Goal: Task Accomplishment & Management: Manage account settings

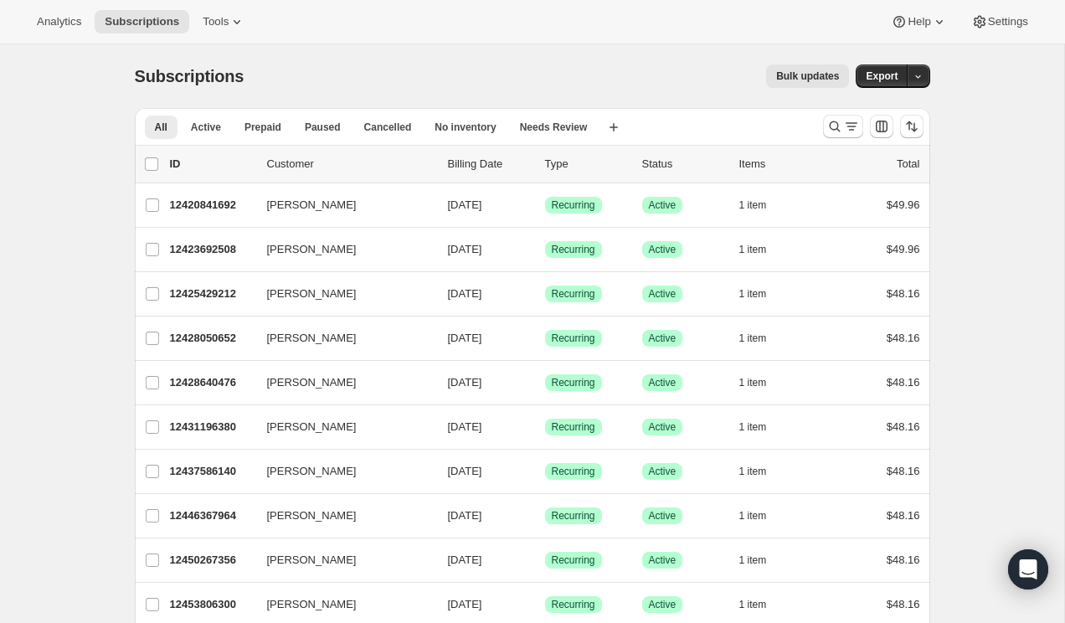
scroll to position [7, 0]
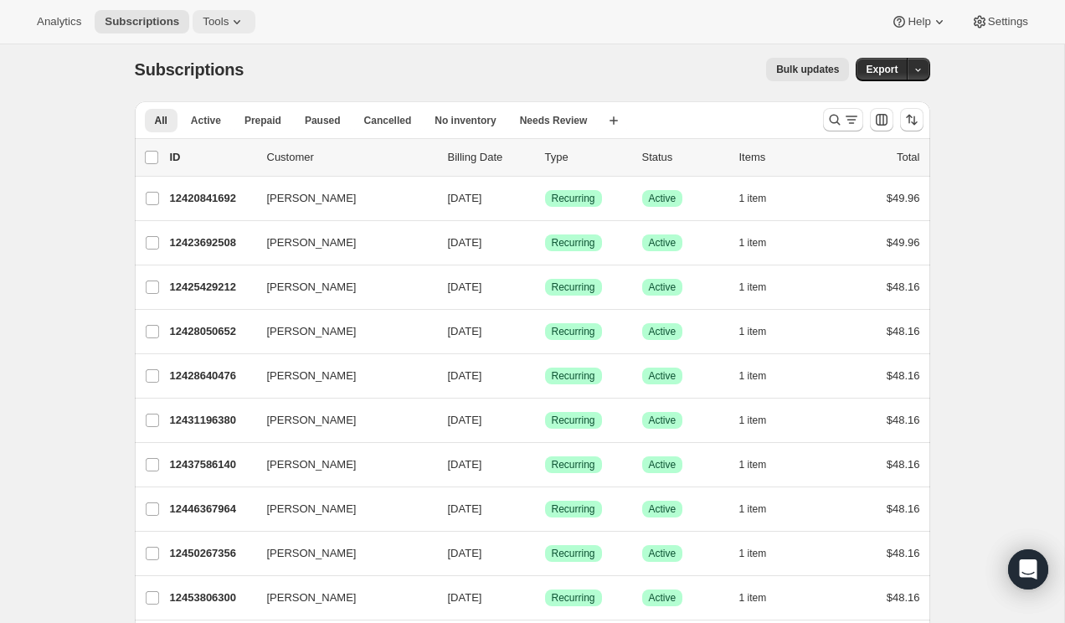
click at [223, 18] on span "Tools" at bounding box center [216, 21] width 26 height 13
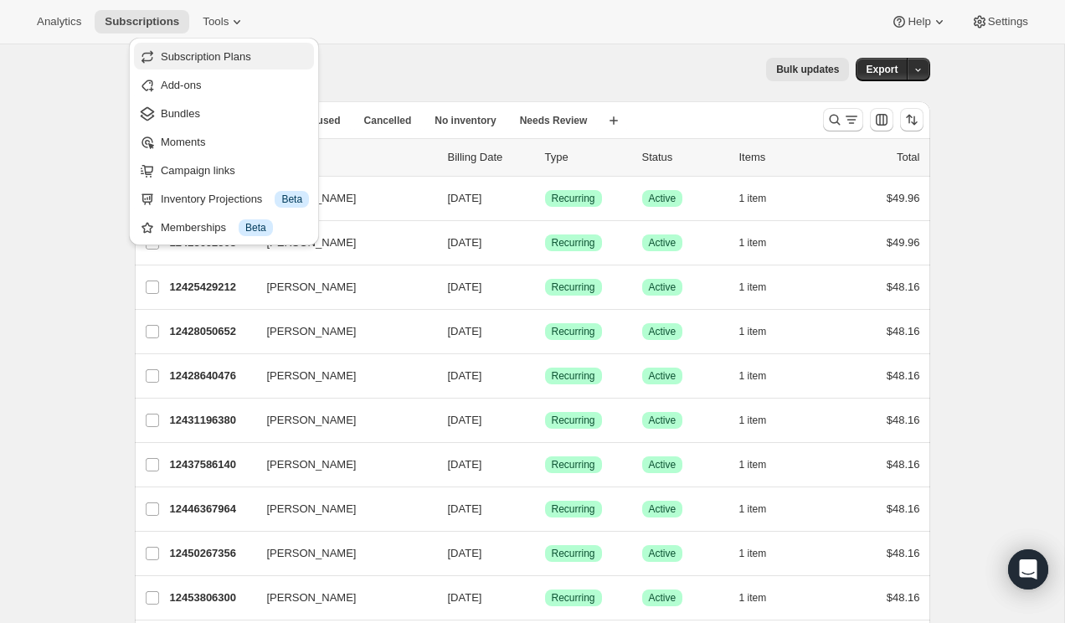
click at [199, 49] on span "Subscription Plans" at bounding box center [235, 57] width 148 height 17
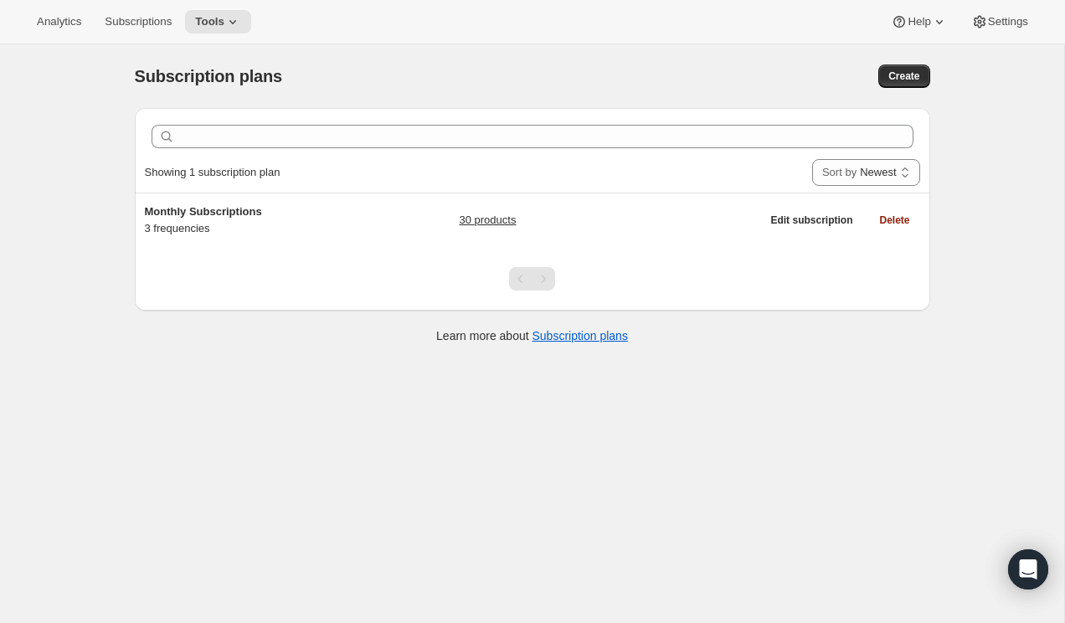
scroll to position [9, 0]
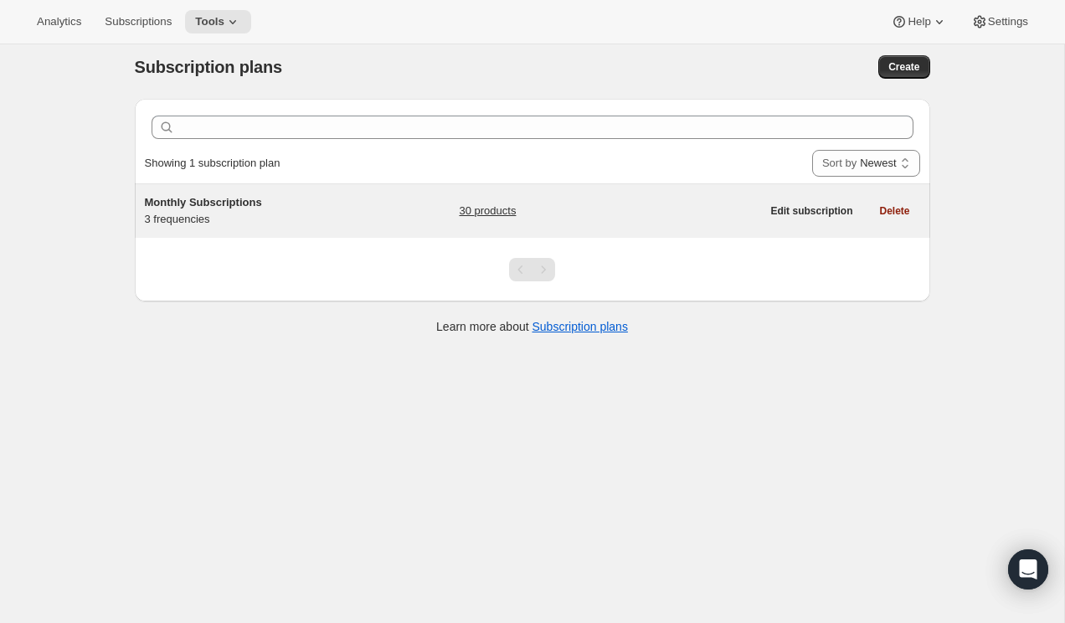
click at [694, 208] on div "30 products" at bounding box center [609, 210] width 301 height 33
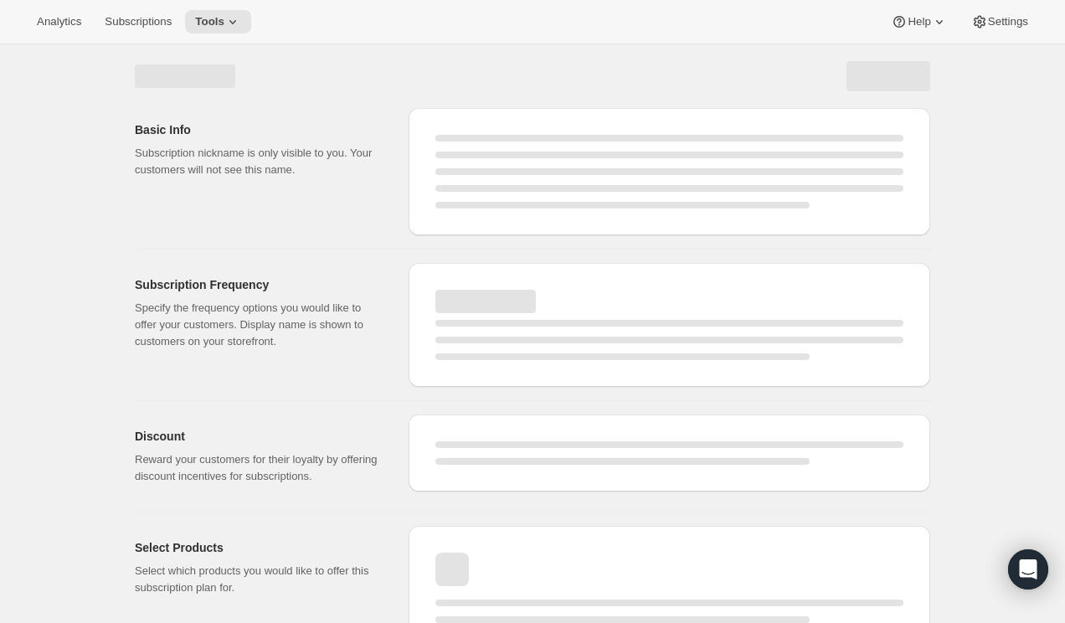
select select "WEEK"
select select "MONTH"
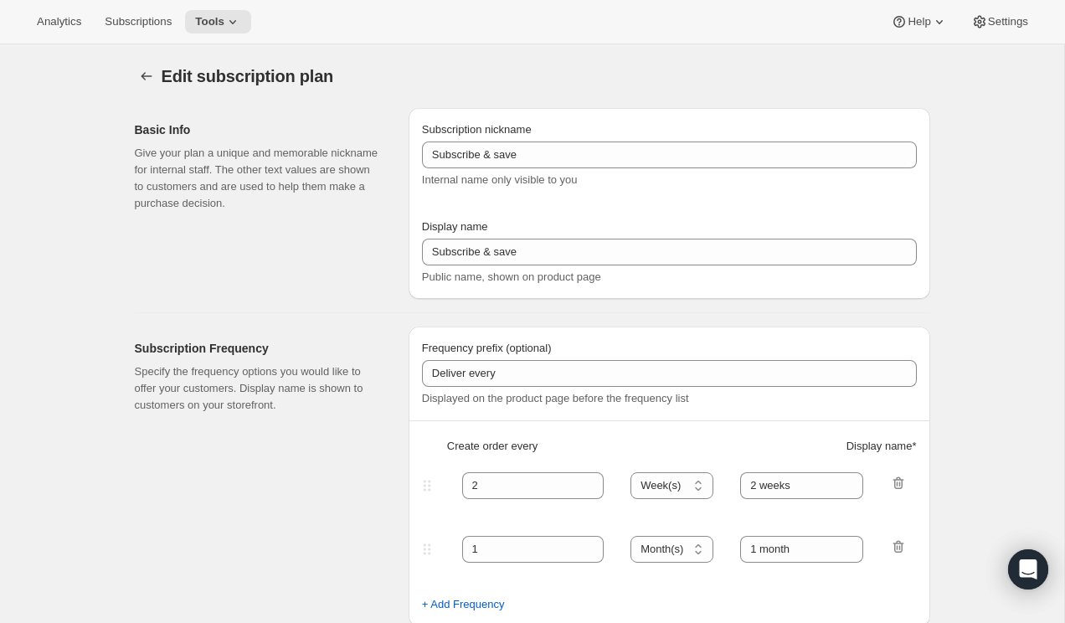
type input "Monthly Subscriptions"
type input "30"
select select "DAY"
type input "30 - Day Subscription"
type input "60"
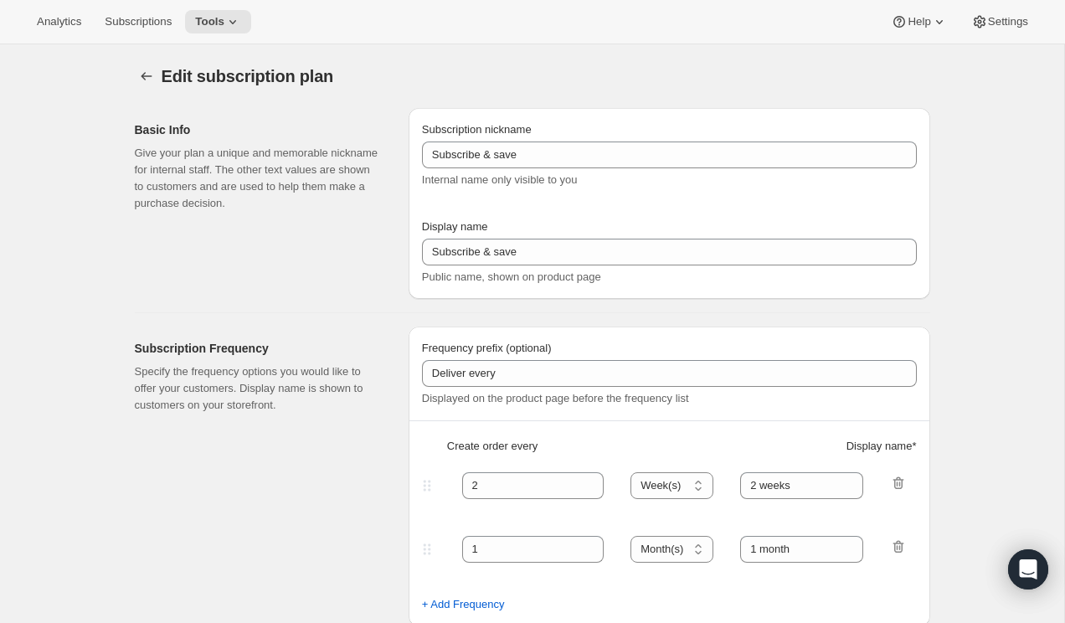
select select "DAY"
type input "60 - Day Subscription"
type input "Subscription Can Be Canceled at Anytime"
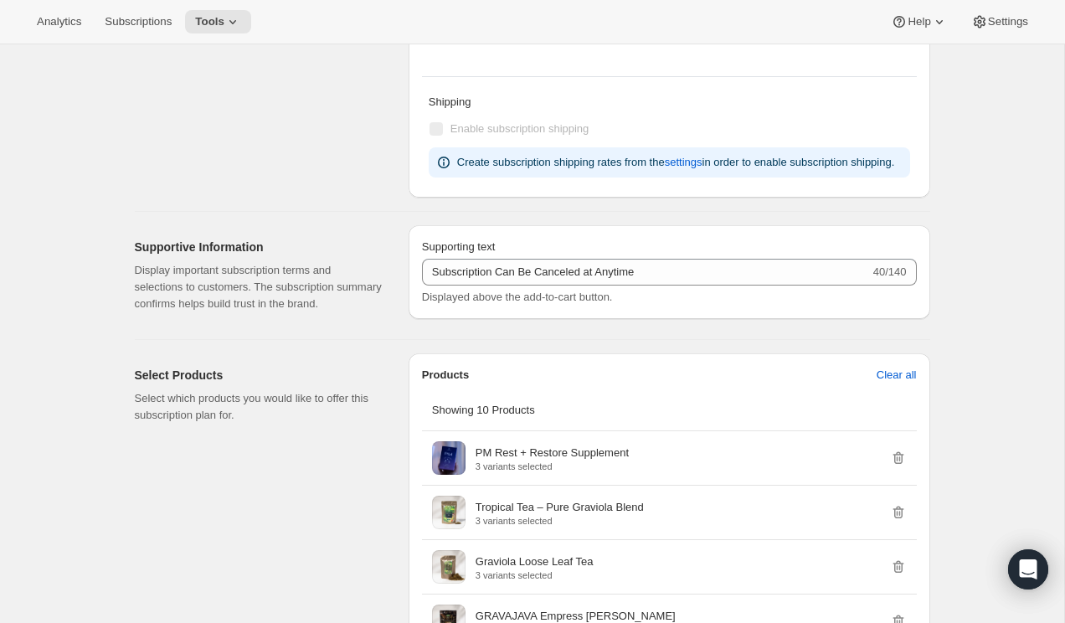
scroll to position [904, 0]
